Goal: Task Accomplishment & Management: Manage account settings

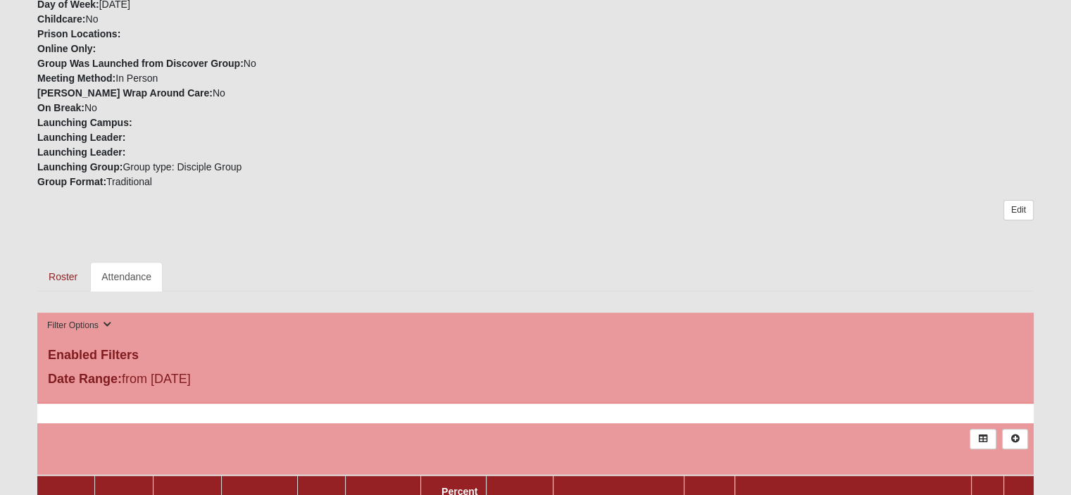
scroll to position [423, 0]
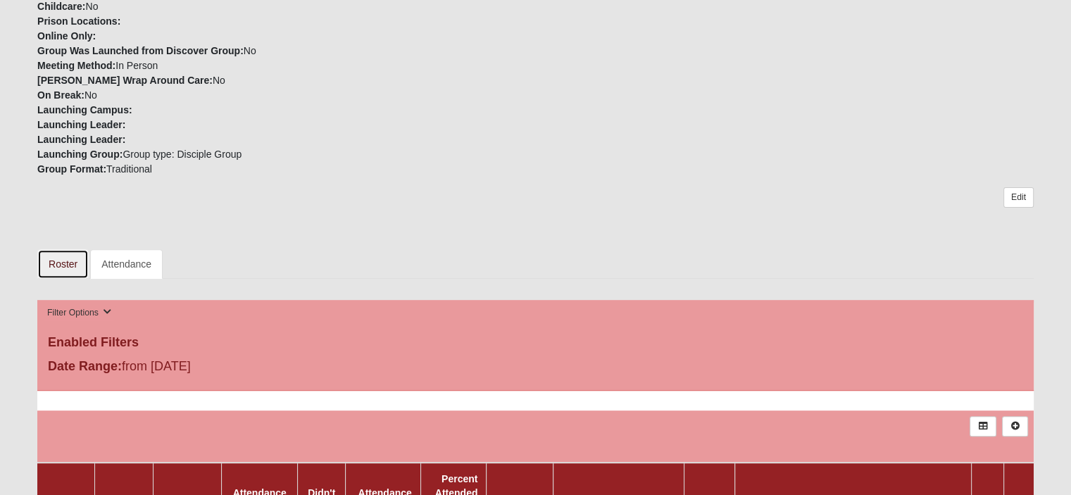
click at [67, 259] on link "Roster" at bounding box center [62, 264] width 51 height 30
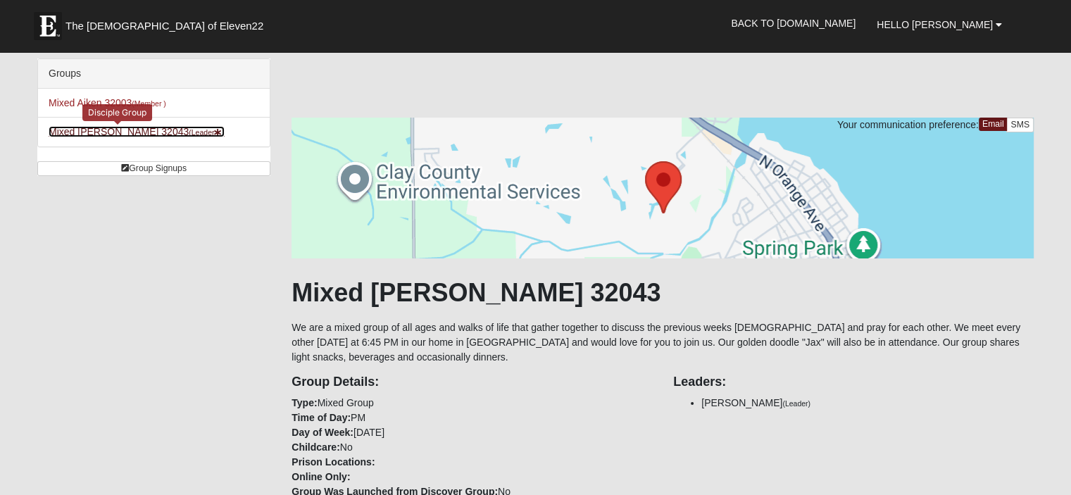
click at [84, 132] on link "Mixed Godwin 32043 (Leader )" at bounding box center [137, 131] width 176 height 11
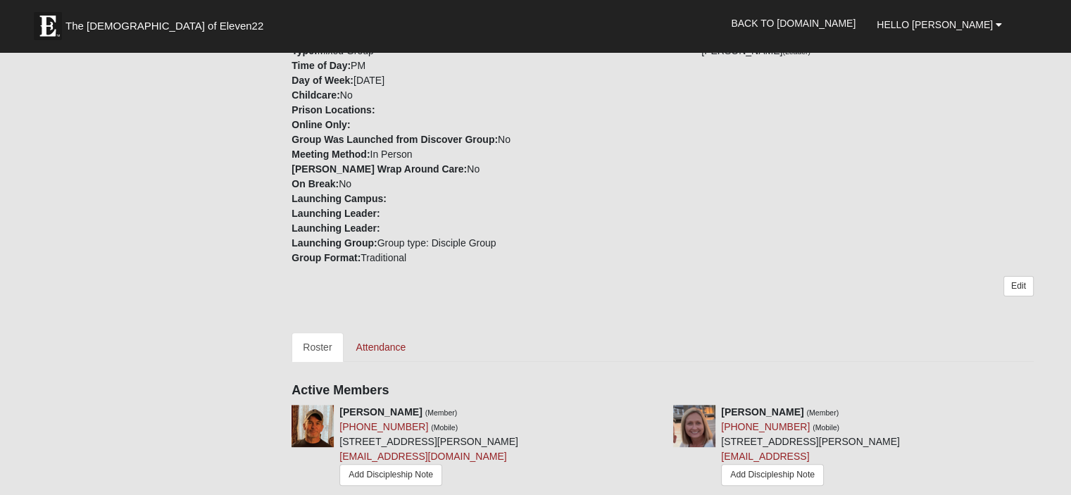
scroll to position [423, 0]
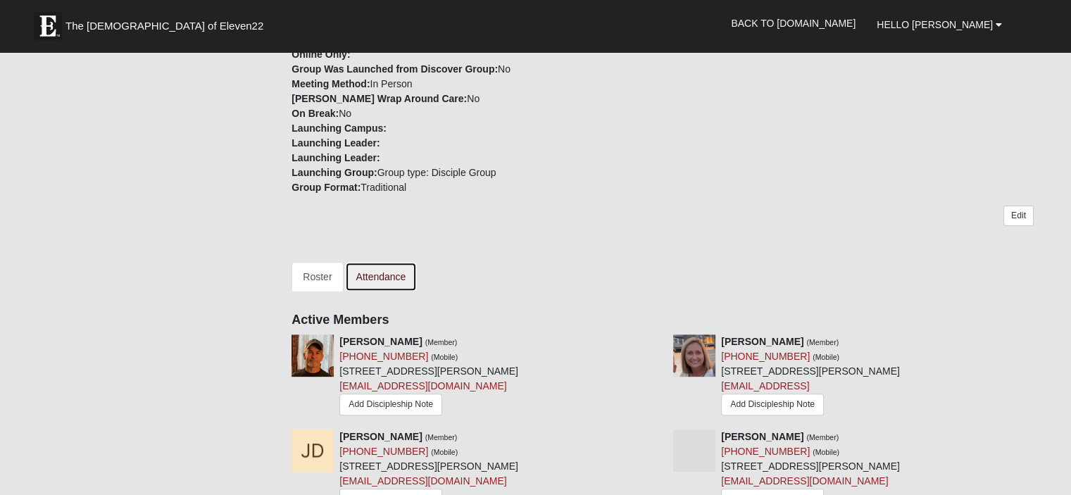
click at [392, 271] on link "Attendance" at bounding box center [381, 277] width 73 height 30
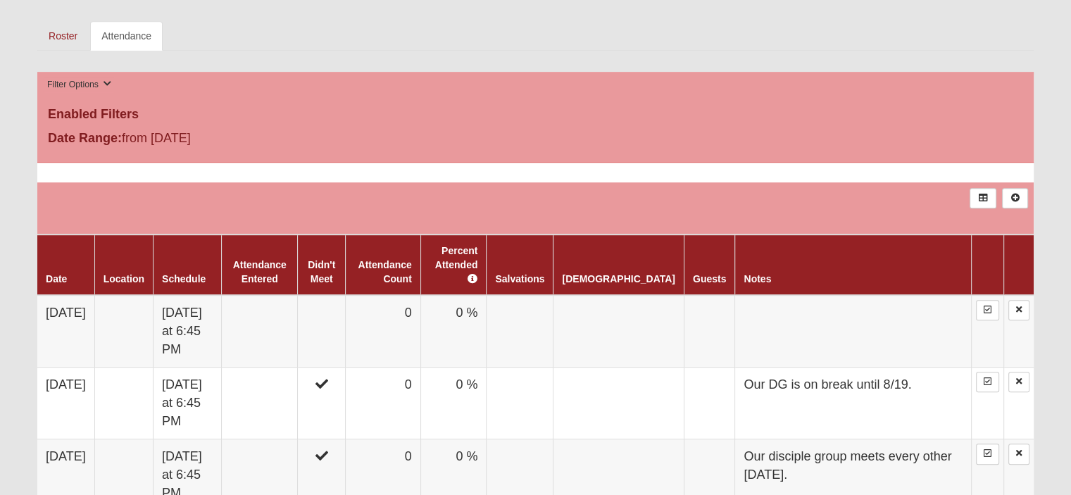
scroll to position [704, 0]
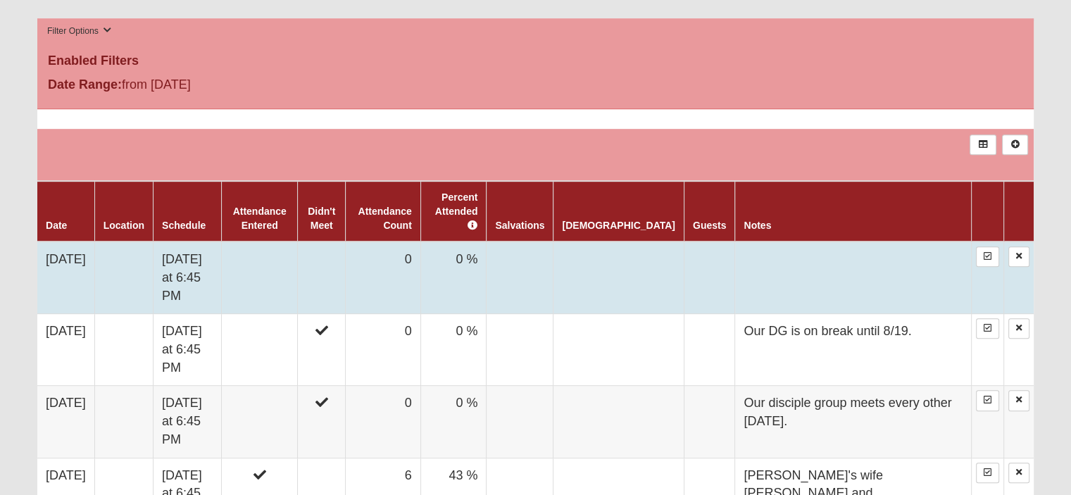
click at [847, 255] on td at bounding box center [853, 278] width 237 height 73
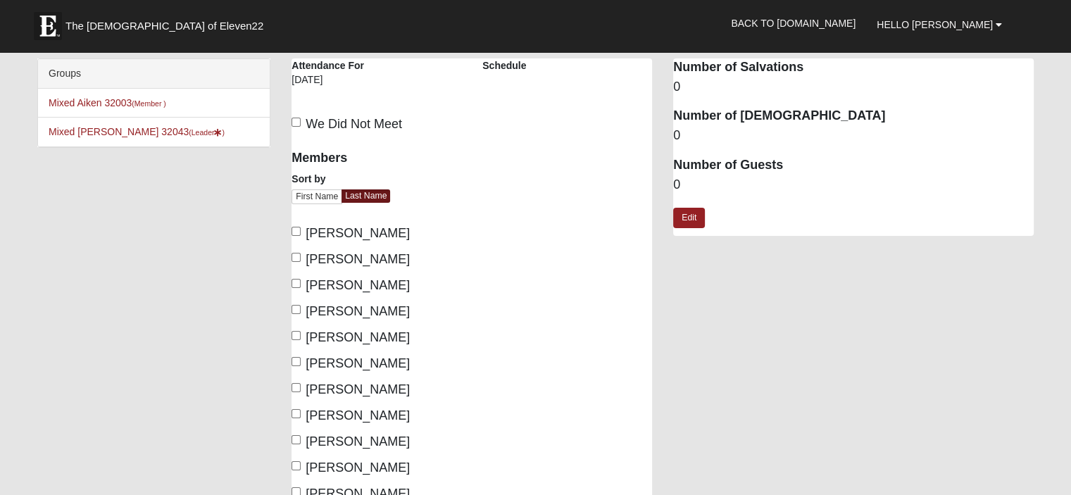
scroll to position [70, 0]
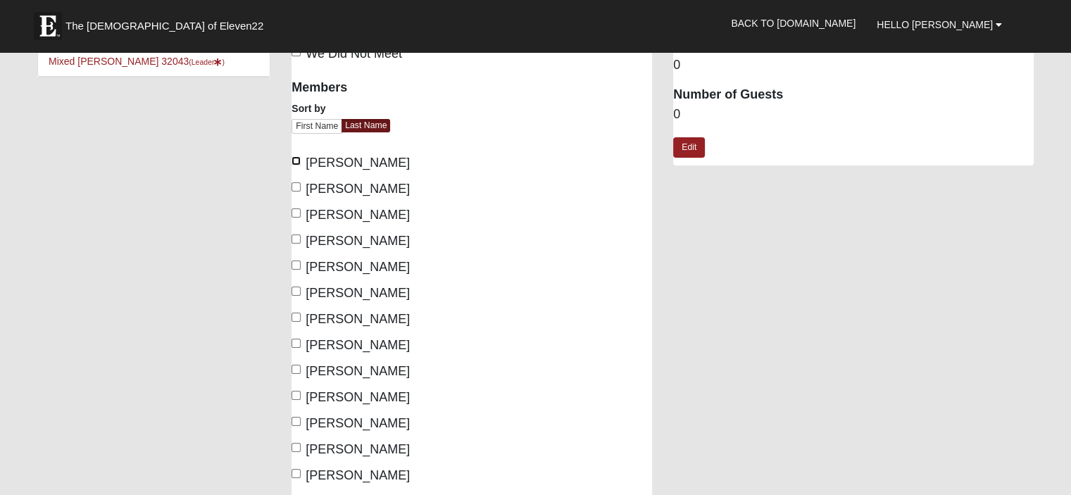
click at [297, 160] on input "[PERSON_NAME]" at bounding box center [296, 160] width 9 height 9
checkbox input "true"
click at [295, 185] on input "[PERSON_NAME]" at bounding box center [296, 186] width 9 height 9
checkbox input "true"
click at [297, 237] on input "[PERSON_NAME]" at bounding box center [296, 239] width 9 height 9
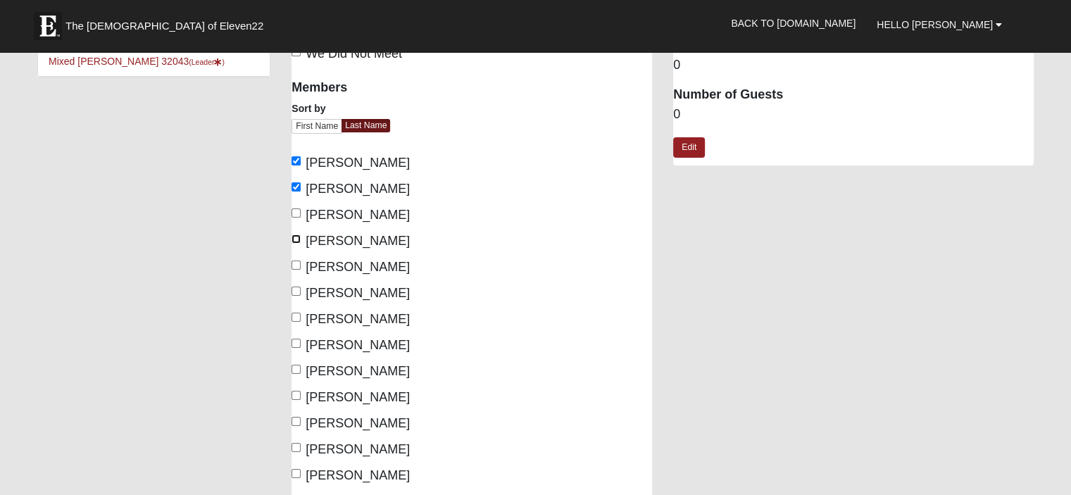
checkbox input "true"
click at [296, 264] on input "[PERSON_NAME]" at bounding box center [296, 265] width 9 height 9
checkbox input "true"
click at [298, 288] on input "[PERSON_NAME]" at bounding box center [296, 291] width 9 height 9
checkbox input "true"
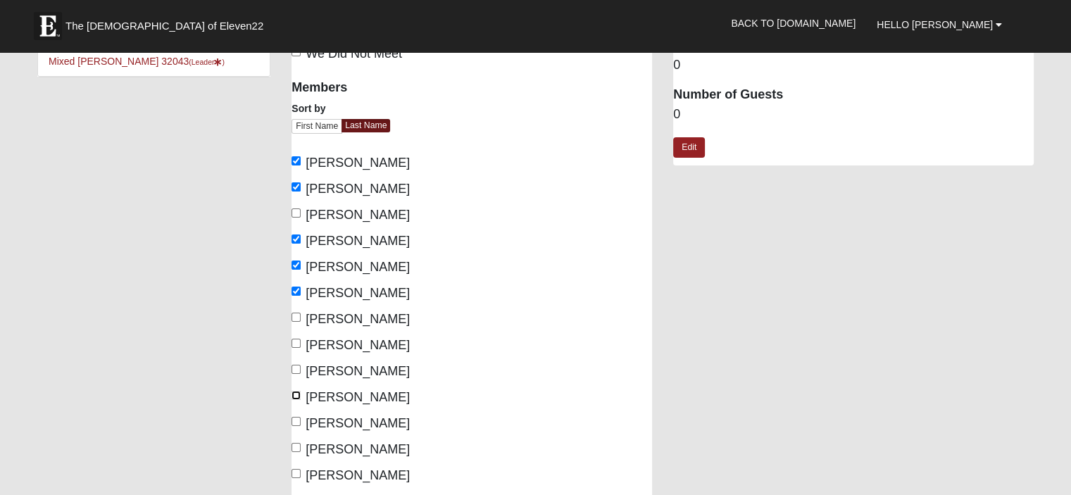
click at [294, 394] on input "[PERSON_NAME]" at bounding box center [296, 395] width 9 height 9
checkbox input "true"
click at [299, 419] on input "[PERSON_NAME]" at bounding box center [296, 421] width 9 height 9
checkbox input "true"
click at [298, 447] on input "[PERSON_NAME]" at bounding box center [296, 447] width 9 height 9
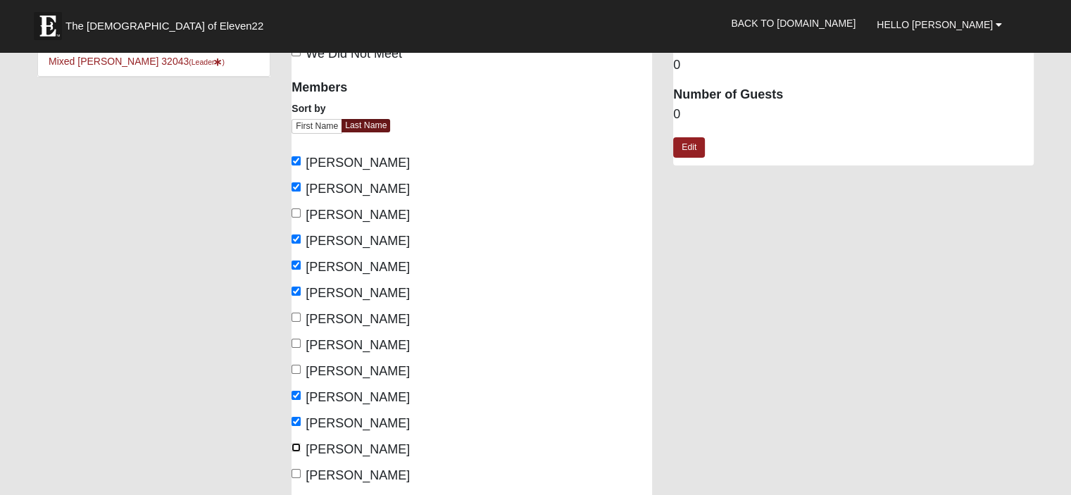
checkbox input "true"
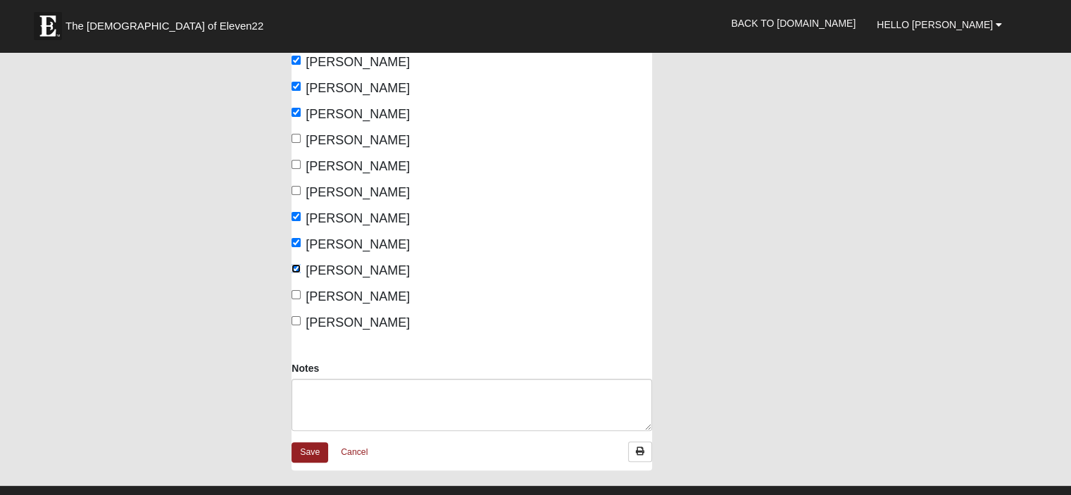
scroll to position [282, 0]
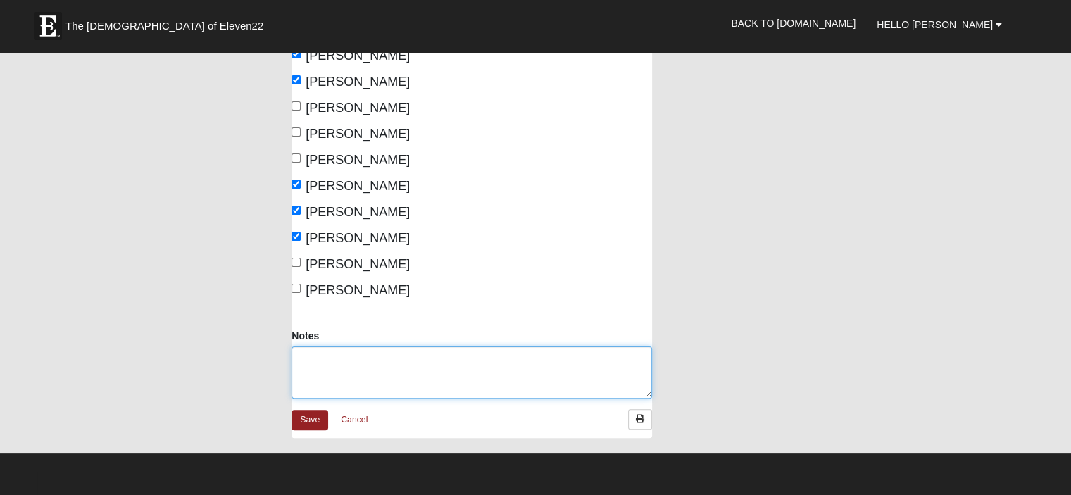
click at [345, 361] on textarea "Notes" at bounding box center [472, 373] width 361 height 52
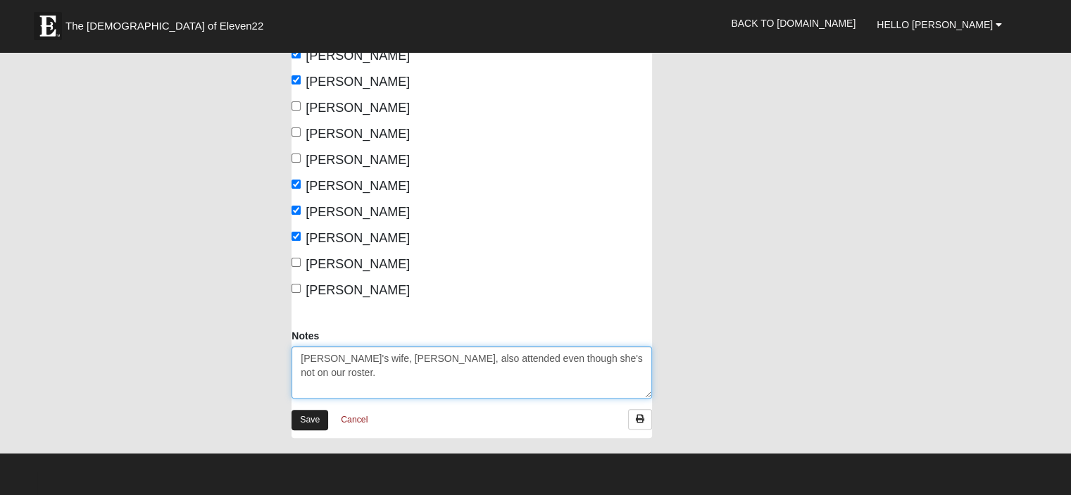
type textarea "[PERSON_NAME]'s wife, [PERSON_NAME], also attended even though she's not on our…"
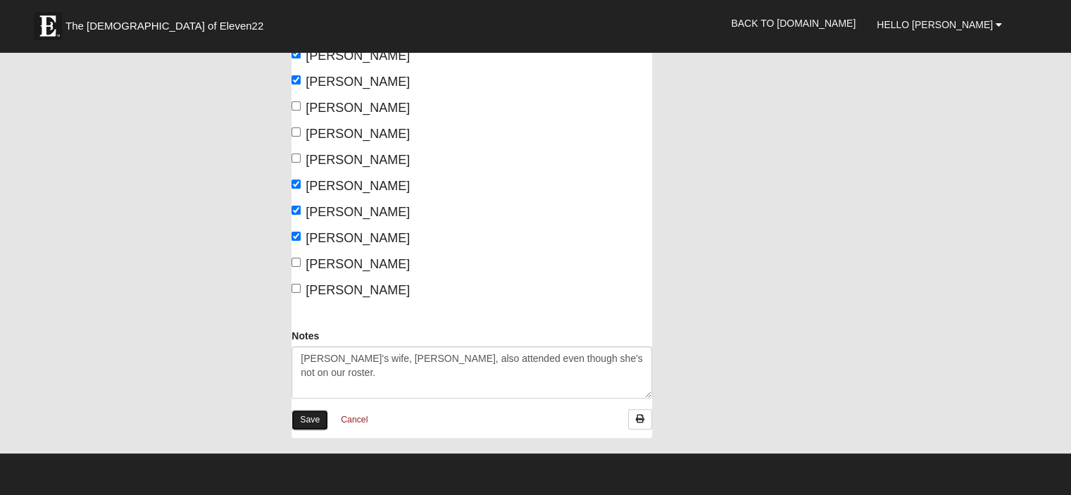
click at [309, 419] on link "Save" at bounding box center [310, 420] width 37 height 20
